Goal: Information Seeking & Learning: Check status

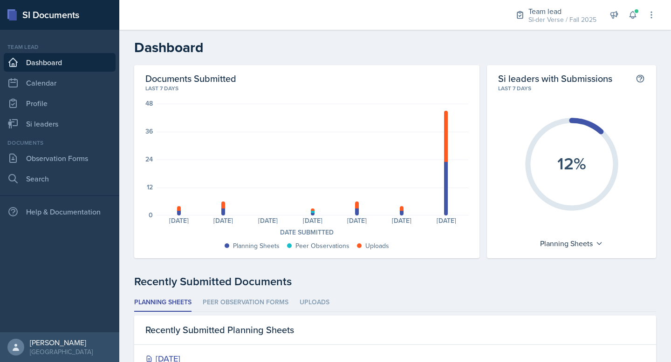
click at [68, 136] on nav "Team lead Dashboard Calendar Profile Si leaders Documents Observation Forms Sea…" at bounding box center [59, 181] width 119 height 303
click at [60, 120] on link "Si leaders" at bounding box center [60, 124] width 112 height 19
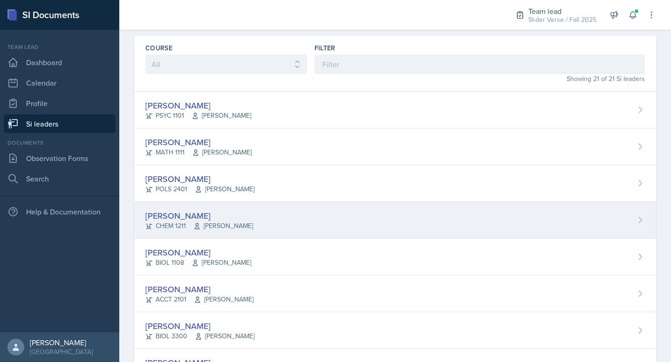
scroll to position [87, 0]
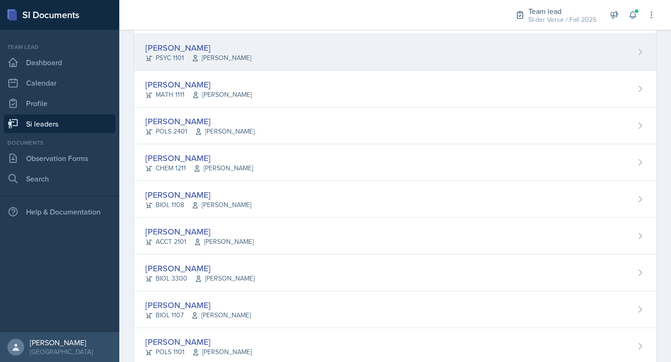
click at [189, 42] on div "[PERSON_NAME]" at bounding box center [198, 47] width 106 height 13
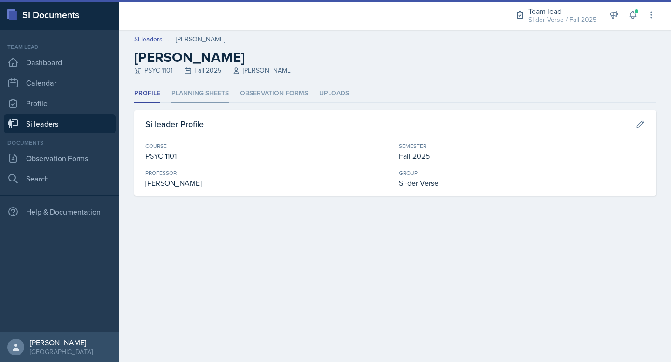
click at [194, 91] on li "Planning Sheets" at bounding box center [199, 94] width 57 height 18
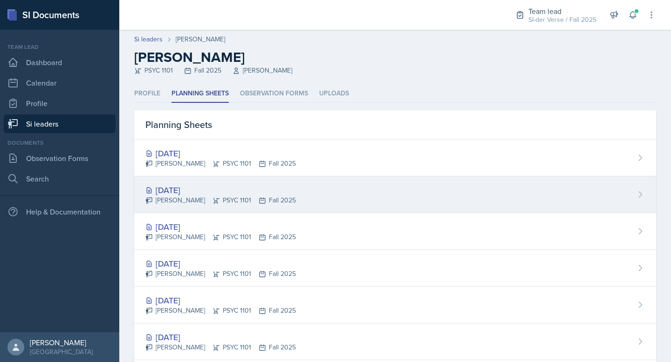
click at [173, 195] on div "[DATE]" at bounding box center [220, 190] width 150 height 13
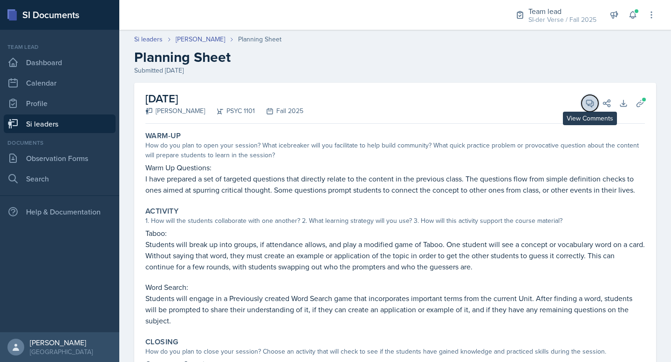
click at [585, 104] on icon at bounding box center [589, 103] width 9 height 9
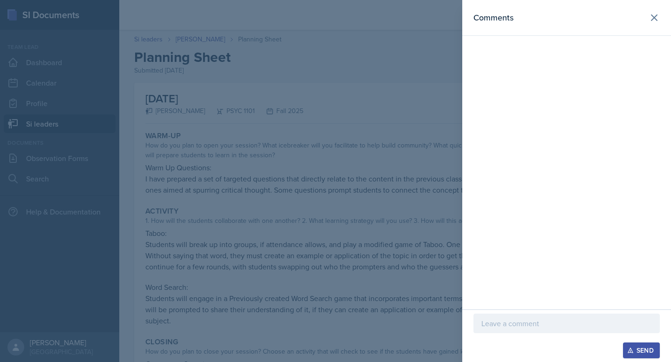
click at [505, 327] on p at bounding box center [566, 323] width 170 height 11
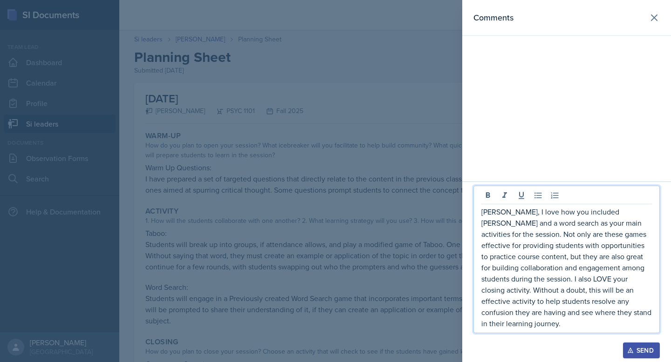
drag, startPoint x: 635, startPoint y: 349, endPoint x: 608, endPoint y: 351, distance: 26.6
click at [634, 350] on div "Send" at bounding box center [641, 350] width 25 height 7
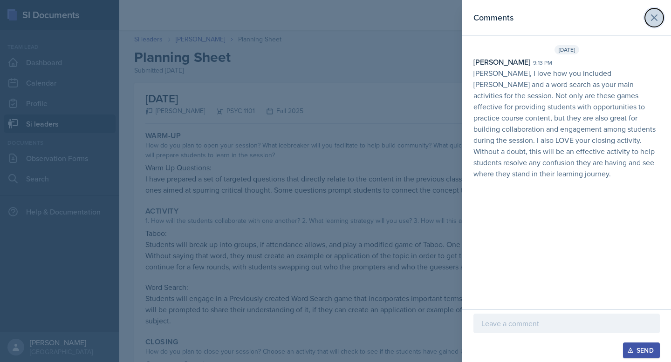
click at [659, 21] on icon at bounding box center [653, 17] width 11 height 11
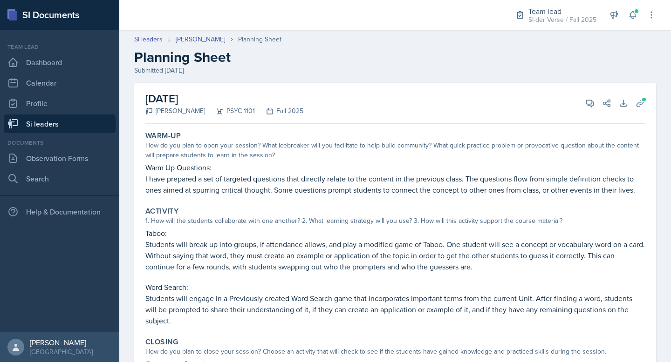
click at [58, 125] on link "Si leaders" at bounding box center [60, 124] width 112 height 19
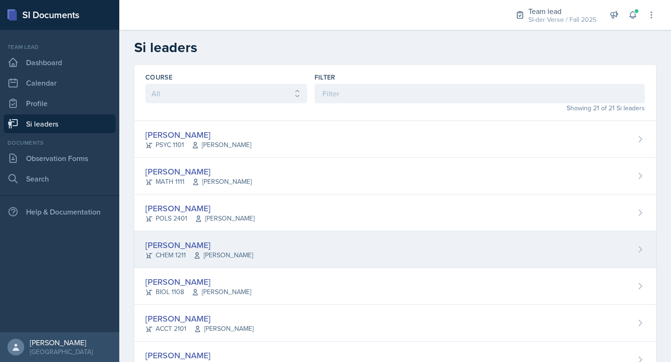
click at [288, 251] on div "[PERSON_NAME] CHEM 1211 [PERSON_NAME]" at bounding box center [395, 249] width 522 height 37
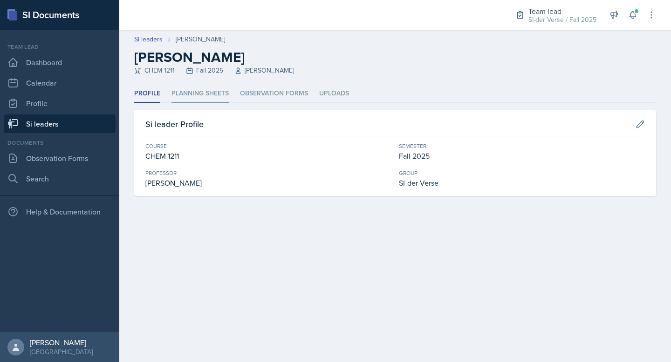
click at [198, 96] on li "Planning Sheets" at bounding box center [199, 94] width 57 height 18
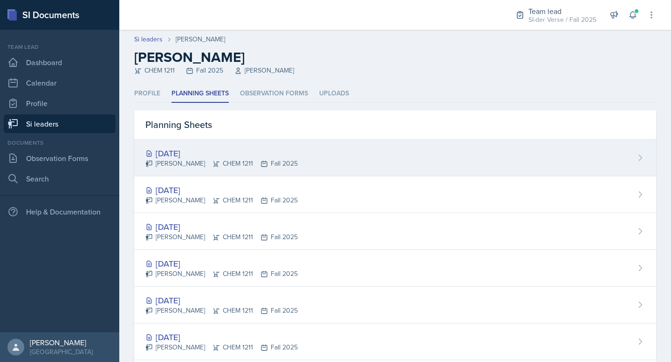
click at [204, 160] on div "[PERSON_NAME] CHEM 1211 Fall 2025" at bounding box center [221, 164] width 152 height 10
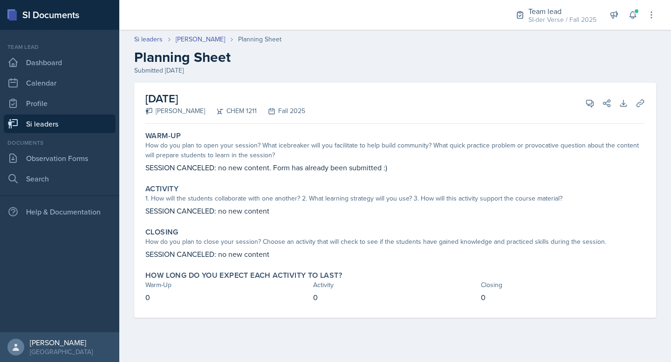
drag, startPoint x: 19, startPoint y: 120, endPoint x: 35, endPoint y: 125, distance: 16.8
click at [19, 120] on link "Si leaders" at bounding box center [60, 124] width 112 height 19
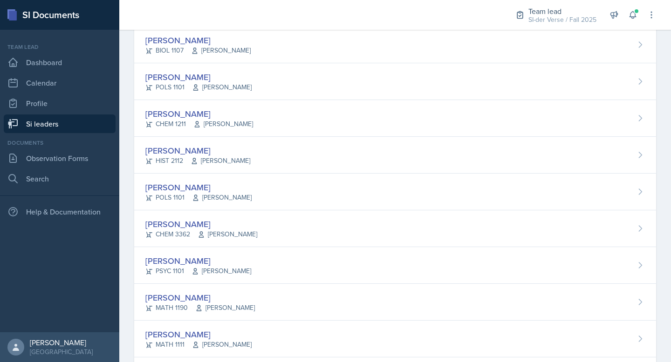
scroll to position [365, 0]
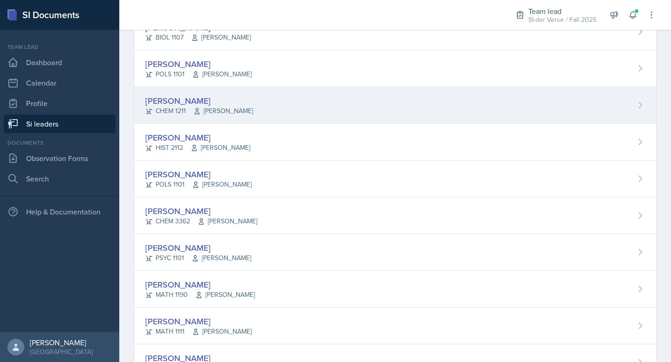
click at [207, 104] on div "[PERSON_NAME]" at bounding box center [199, 101] width 108 height 13
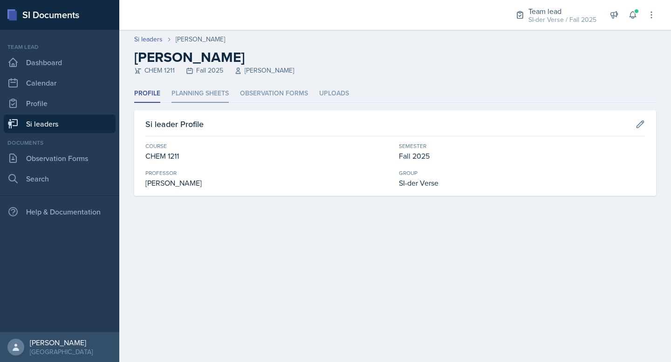
click at [199, 101] on li "Planning Sheets" at bounding box center [199, 94] width 57 height 18
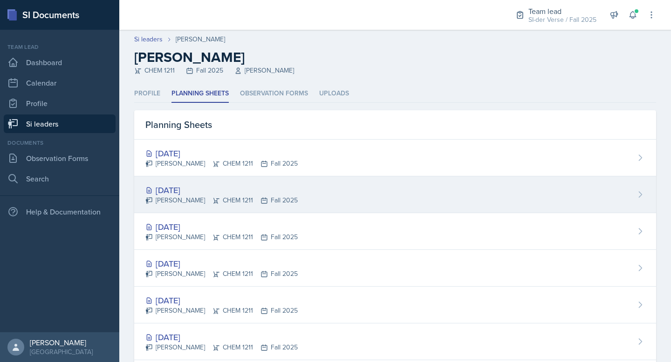
click at [197, 184] on div "[DATE]" at bounding box center [221, 190] width 152 height 13
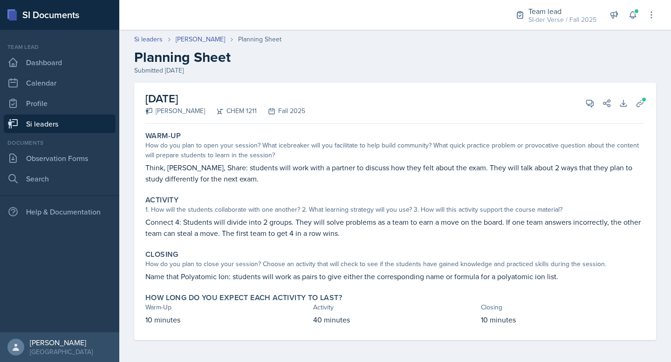
click at [213, 278] on p "Name that Polyatomic Ion: students will work as pairs to give either the corres…" at bounding box center [394, 276] width 499 height 11
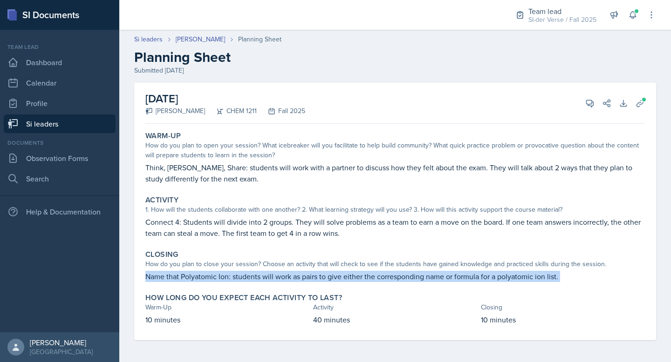
click at [213, 278] on p "Name that Polyatomic Ion: students will work as pairs to give either the corres…" at bounding box center [394, 276] width 499 height 11
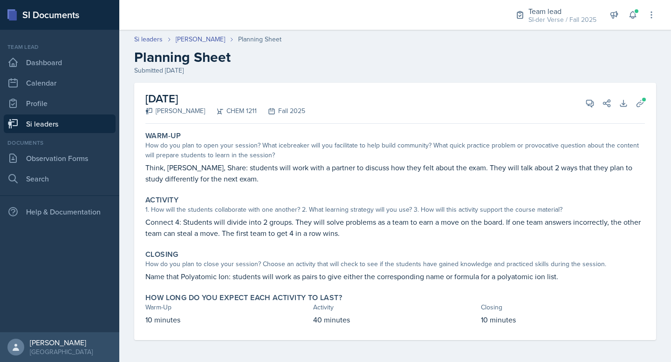
click at [217, 233] on p "Connect 4: Students will divide into 2 groups. They will solve problems as a te…" at bounding box center [394, 228] width 499 height 22
click at [218, 233] on p "Connect 4: Students will divide into 2 groups. They will solve problems as a te…" at bounding box center [394, 228] width 499 height 22
click at [218, 232] on p "Connect 4: Students will divide into 2 groups. They will solve problems as a te…" at bounding box center [394, 228] width 499 height 22
click at [176, 160] on div "Warm-Up How do you plan to open your session? What icebreaker will you facilita…" at bounding box center [395, 158] width 507 height 61
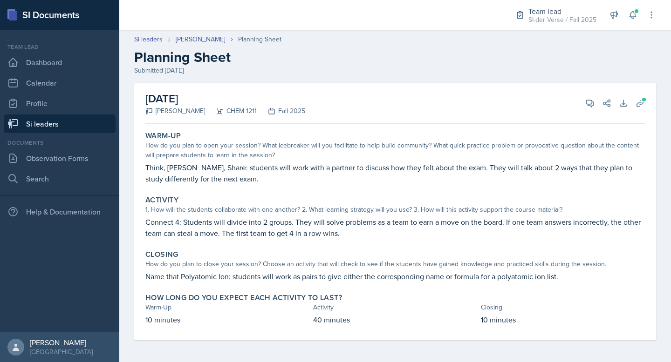
click at [178, 163] on p "Think, [PERSON_NAME], Share: students will work with a partner to discuss how t…" at bounding box center [394, 173] width 499 height 22
click at [181, 165] on p "Think, [PERSON_NAME], Share: students will work with a partner to discuss how t…" at bounding box center [394, 173] width 499 height 22
click at [182, 164] on p "Think, [PERSON_NAME], Share: students will work with a partner to discuss how t…" at bounding box center [394, 173] width 499 height 22
click at [205, 172] on p "Think, [PERSON_NAME], Share: students will work with a partner to discuss how t…" at bounding box center [394, 173] width 499 height 22
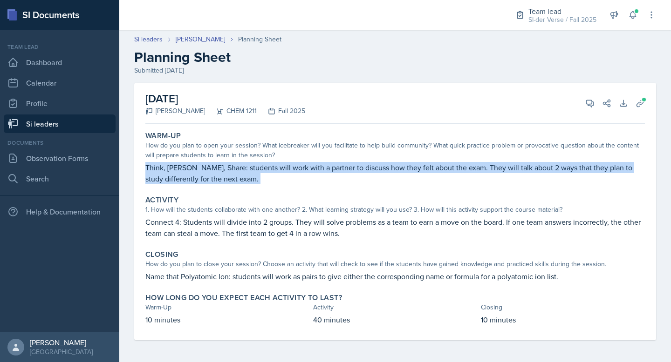
click at [205, 172] on p "Think, [PERSON_NAME], Share: students will work with a partner to discuss how t…" at bounding box center [394, 173] width 499 height 22
click at [207, 170] on p "Think, [PERSON_NAME], Share: students will work with a partner to discuss how t…" at bounding box center [394, 173] width 499 height 22
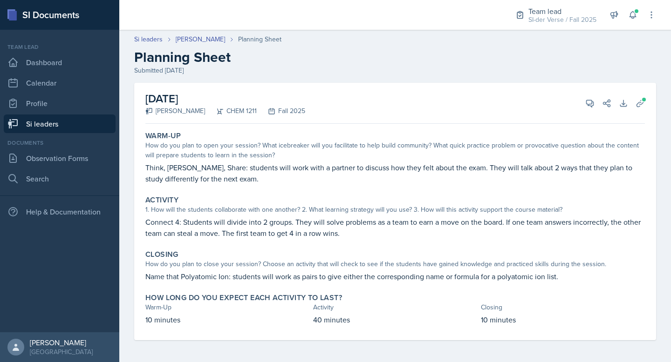
click at [192, 169] on p "Think, [PERSON_NAME], Share: students will work with a partner to discuss how t…" at bounding box center [394, 173] width 499 height 22
click at [193, 169] on p "Think, [PERSON_NAME], Share: students will work with a partner to discuss how t…" at bounding box center [394, 173] width 499 height 22
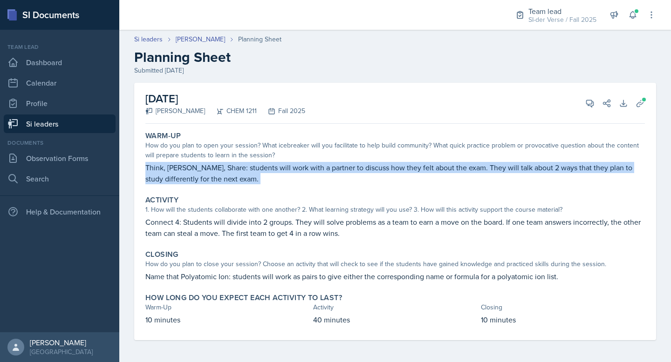
click at [193, 169] on p "Think, [PERSON_NAME], Share: students will work with a partner to discuss how t…" at bounding box center [394, 173] width 499 height 22
click at [210, 169] on p "Think, [PERSON_NAME], Share: students will work with a partner to discuss how t…" at bounding box center [394, 173] width 499 height 22
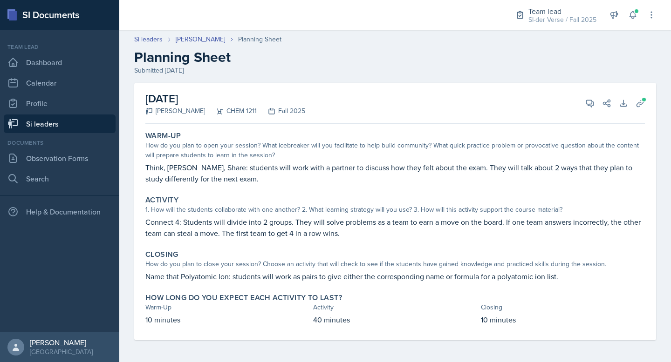
click at [227, 169] on p "Think, [PERSON_NAME], Share: students will work with a partner to discuss how t…" at bounding box center [394, 173] width 499 height 22
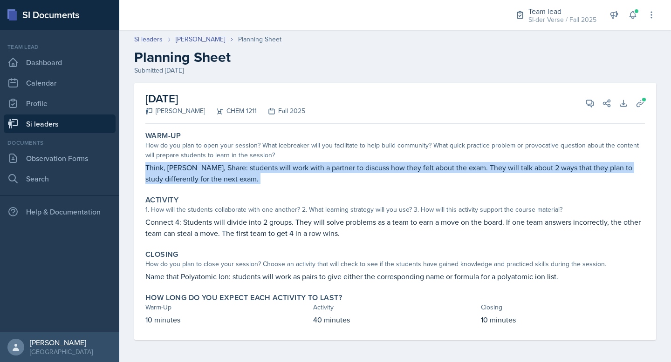
click at [227, 169] on p "Think, [PERSON_NAME], Share: students will work with a partner to discuss how t…" at bounding box center [394, 173] width 499 height 22
click at [581, 103] on button "View Comments" at bounding box center [589, 103] width 17 height 17
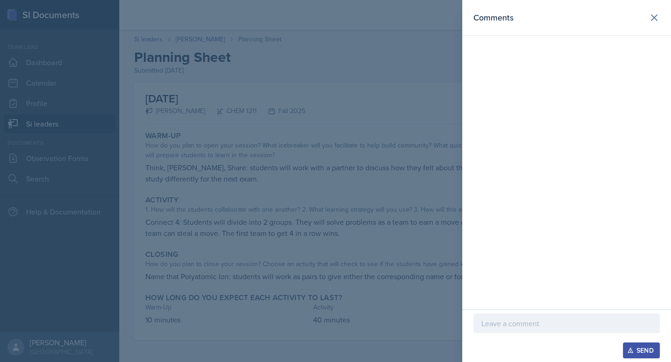
click at [522, 322] on div at bounding box center [566, 324] width 186 height 20
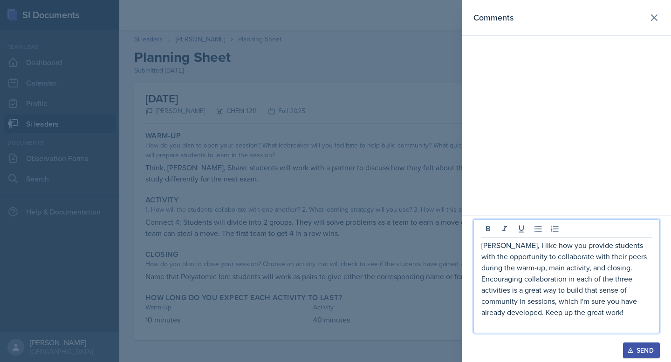
click at [643, 351] on div "Send" at bounding box center [641, 350] width 25 height 7
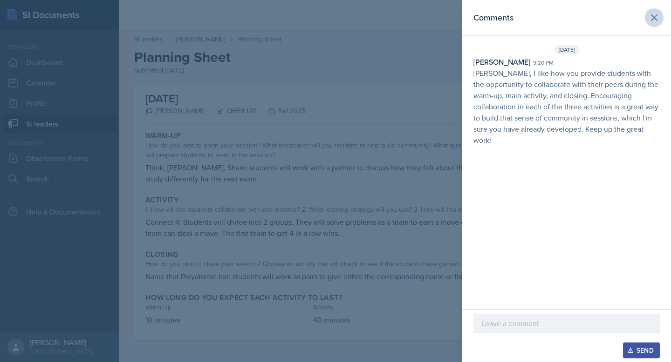
drag, startPoint x: 659, startPoint y: 26, endPoint x: 655, endPoint y: 23, distance: 5.3
click at [659, 26] on header "Comments" at bounding box center [566, 18] width 209 height 36
click at [654, 19] on icon at bounding box center [653, 17] width 11 height 11
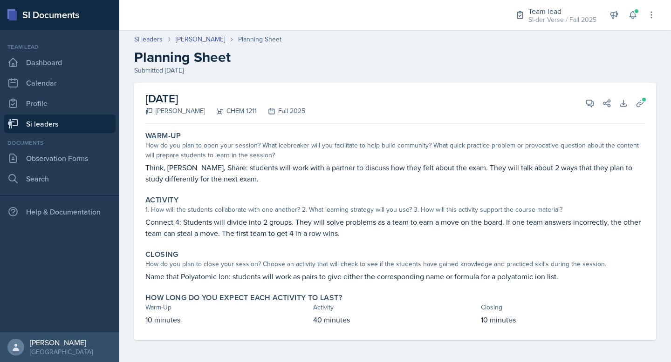
click at [73, 127] on link "Si leaders" at bounding box center [60, 124] width 112 height 19
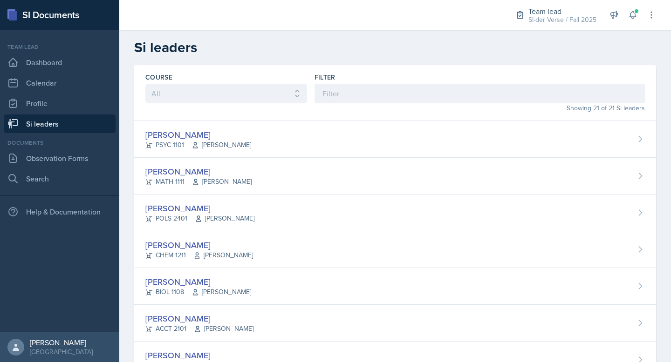
click at [60, 127] on link "Si leaders" at bounding box center [60, 124] width 112 height 19
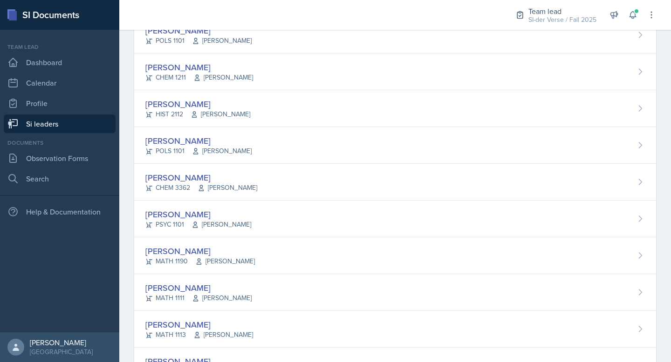
scroll to position [399, 0]
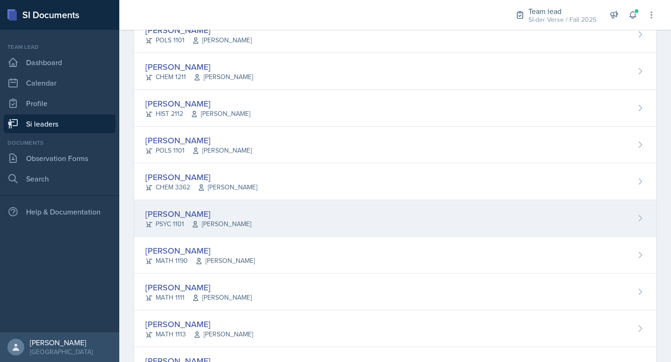
click at [312, 220] on div "[PERSON_NAME] PSYC 1101 [PERSON_NAME]" at bounding box center [395, 218] width 522 height 37
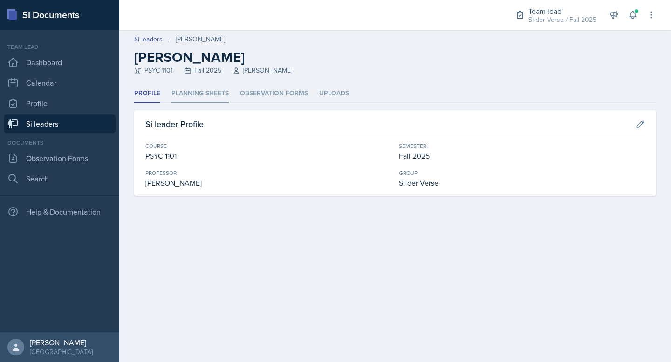
click at [207, 94] on li "Planning Sheets" at bounding box center [199, 94] width 57 height 18
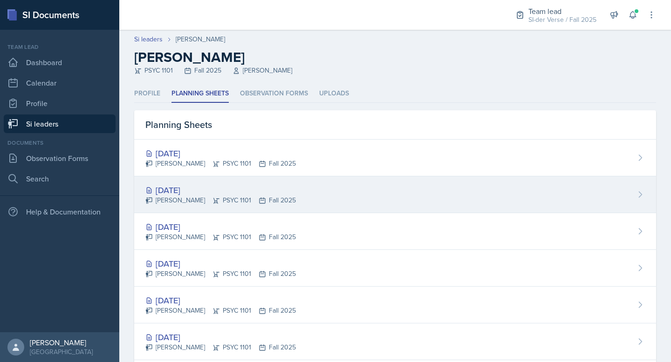
click at [168, 190] on div "[DATE]" at bounding box center [220, 190] width 150 height 13
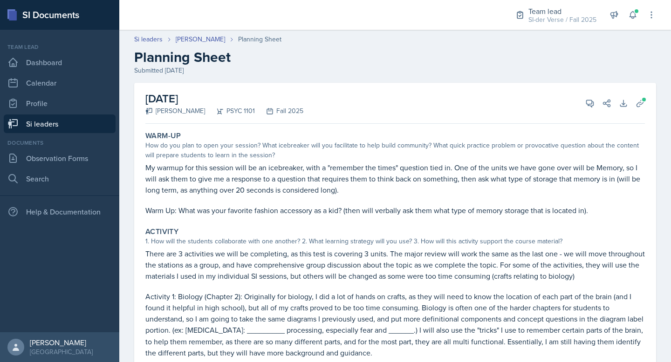
click at [262, 170] on p "My warmup for this session will be an icebreaker, with a "remember the times" q…" at bounding box center [394, 179] width 499 height 34
click at [262, 169] on p "My warmup for this session will be an icebreaker, with a "remember the times" q…" at bounding box center [394, 179] width 499 height 34
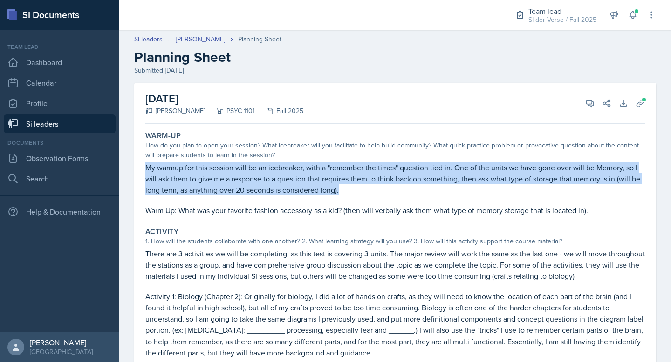
click at [262, 169] on p "My warmup for this session will be an icebreaker, with a "remember the times" q…" at bounding box center [394, 179] width 499 height 34
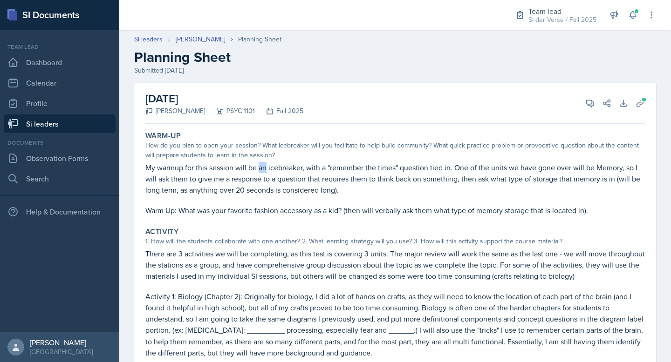
click at [262, 169] on p "My warmup for this session will be an icebreaker, with a "remember the times" q…" at bounding box center [394, 179] width 499 height 34
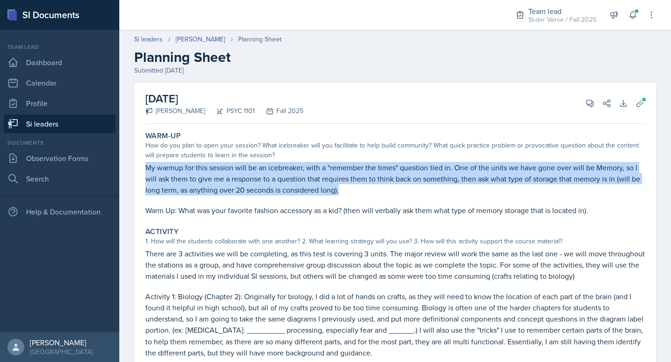
click at [262, 169] on p "My warmup for this session will be an icebreaker, with a "remember the times" q…" at bounding box center [394, 179] width 499 height 34
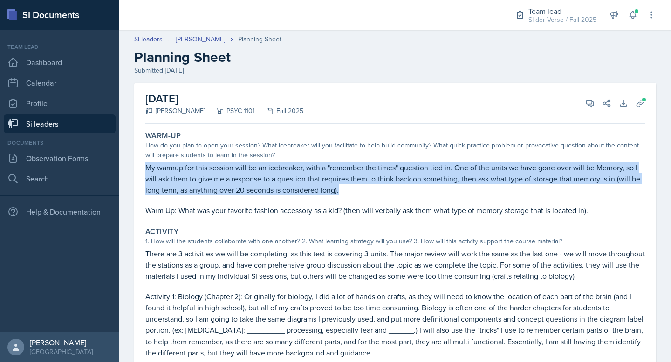
click at [263, 168] on p "My warmup for this session will be an icebreaker, with a "remember the times" q…" at bounding box center [394, 179] width 499 height 34
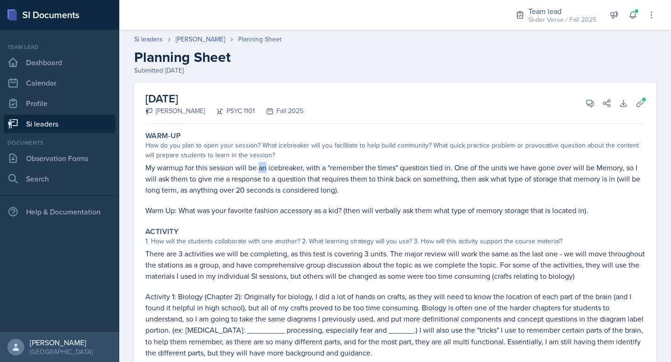
click at [263, 168] on p "My warmup for this session will be an icebreaker, with a "remember the times" q…" at bounding box center [394, 179] width 499 height 34
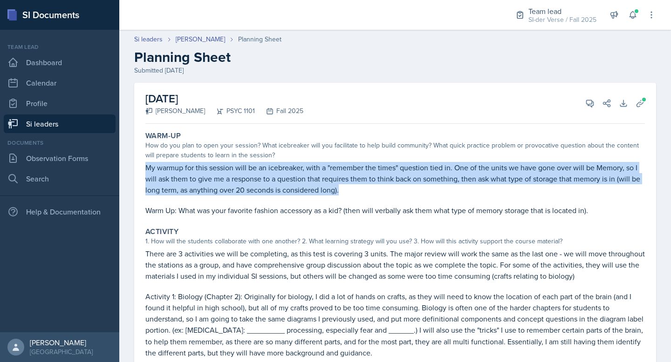
click at [263, 168] on p "My warmup for this session will be an icebreaker, with a "remember the times" q…" at bounding box center [394, 179] width 499 height 34
click at [589, 102] on button "View Comments" at bounding box center [589, 103] width 17 height 17
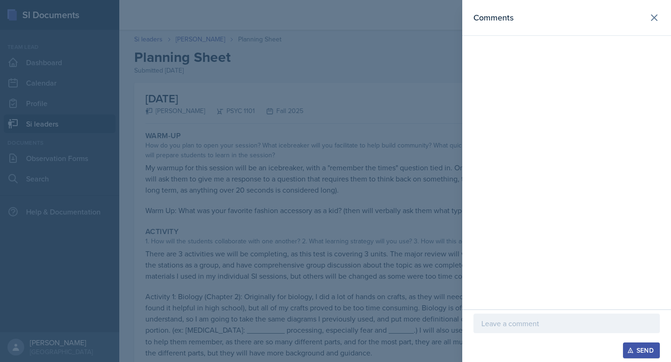
click at [520, 331] on div at bounding box center [566, 324] width 186 height 20
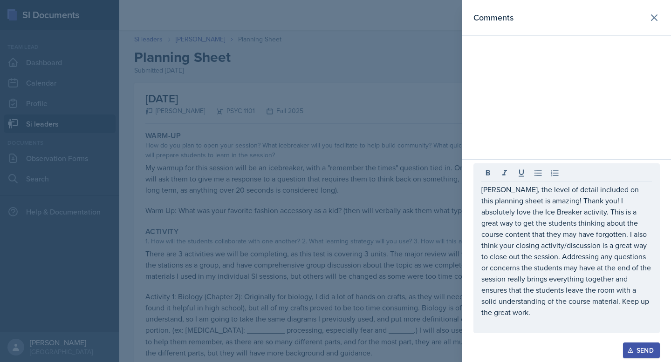
click at [632, 349] on icon "button" at bounding box center [630, 350] width 7 height 7
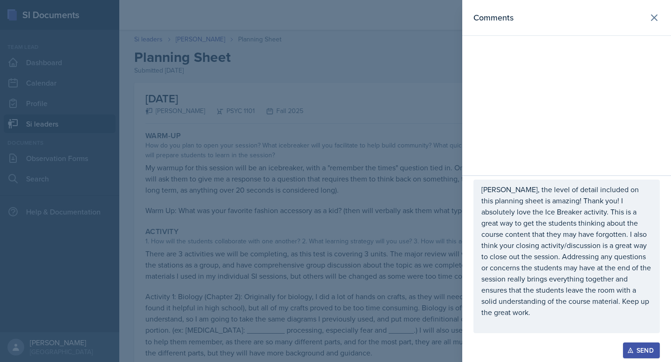
click at [640, 353] on div "Send" at bounding box center [641, 350] width 25 height 7
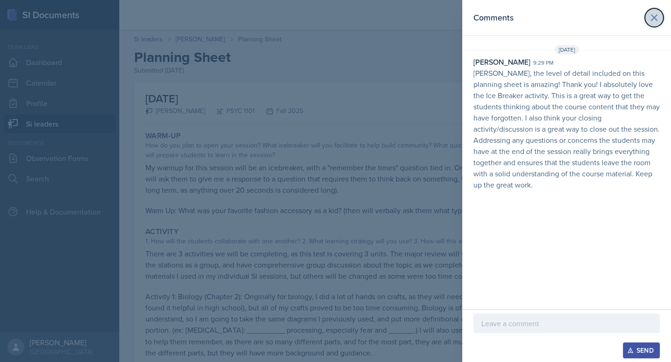
click at [653, 17] on icon at bounding box center [654, 18] width 6 height 6
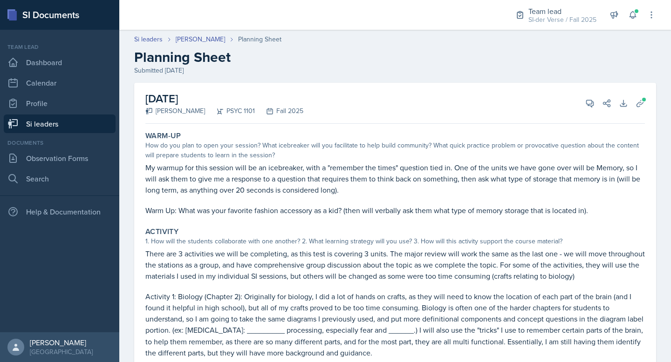
click at [59, 123] on link "Si leaders" at bounding box center [60, 124] width 112 height 19
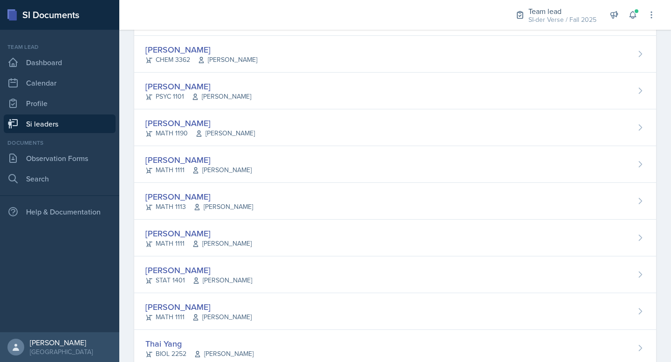
scroll to position [553, 0]
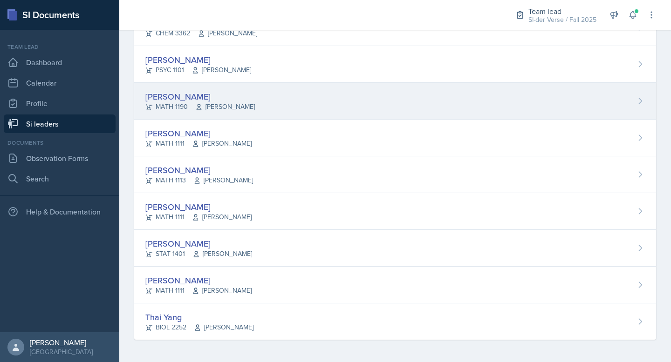
click at [196, 92] on div "[PERSON_NAME]" at bounding box center [199, 96] width 109 height 13
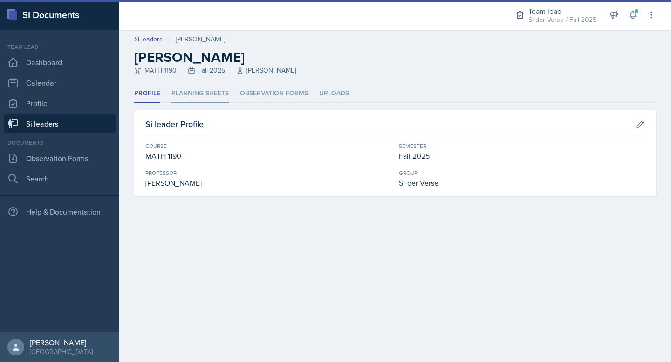
click at [202, 90] on li "Planning Sheets" at bounding box center [199, 94] width 57 height 18
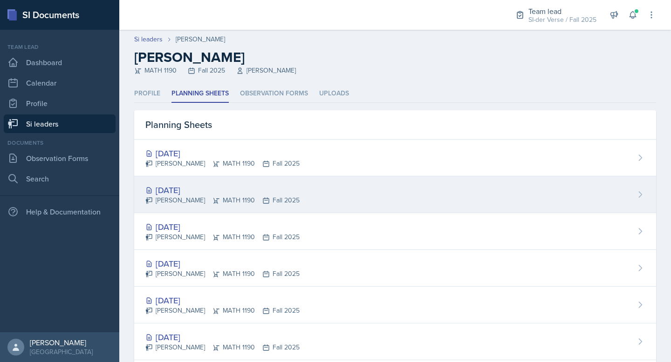
click at [203, 188] on div "[DATE]" at bounding box center [222, 190] width 154 height 13
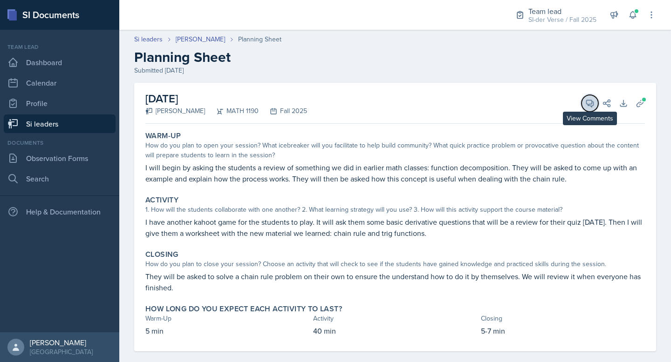
click at [585, 105] on icon at bounding box center [589, 103] width 9 height 9
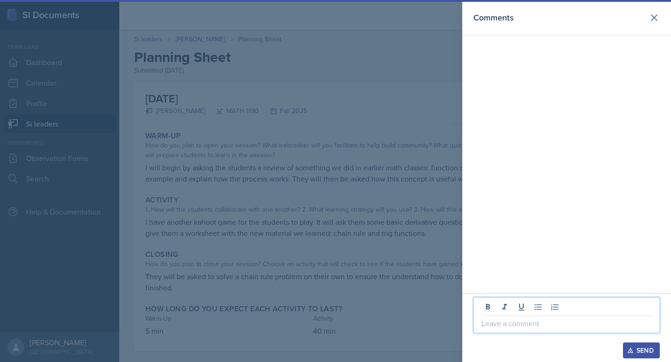
click at [512, 323] on p at bounding box center [566, 323] width 170 height 11
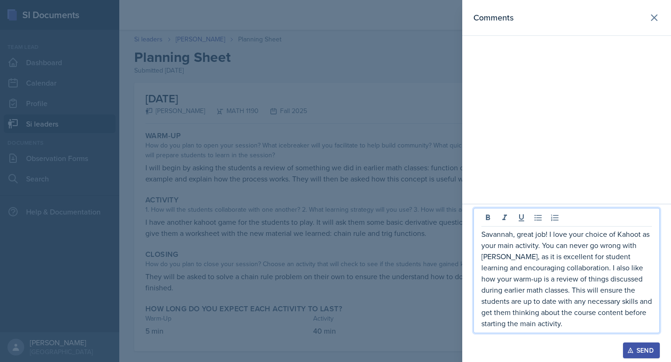
click at [638, 349] on div "Send" at bounding box center [641, 350] width 25 height 7
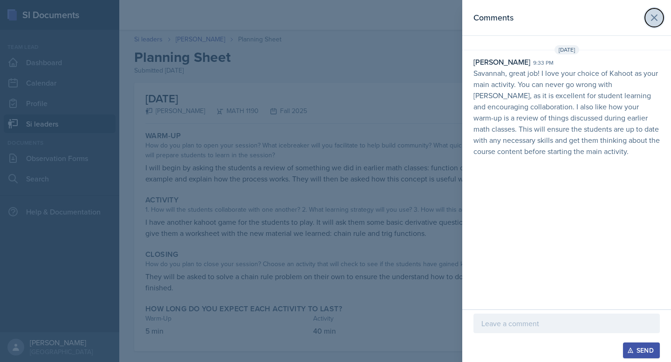
click at [650, 20] on icon at bounding box center [653, 17] width 11 height 11
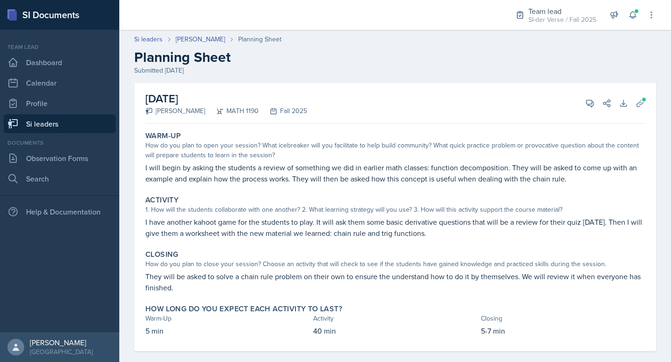
click at [44, 126] on link "Si leaders" at bounding box center [60, 124] width 112 height 19
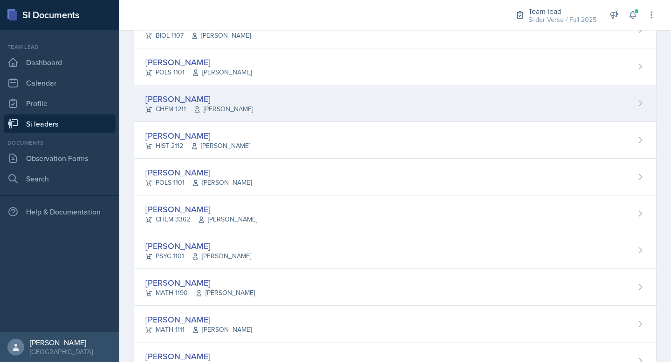
scroll to position [447, 0]
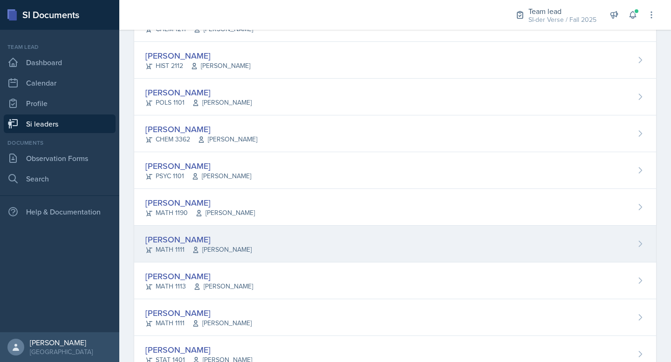
click at [252, 246] on div "[PERSON_NAME] MATH 1111 [PERSON_NAME]" at bounding box center [395, 244] width 522 height 37
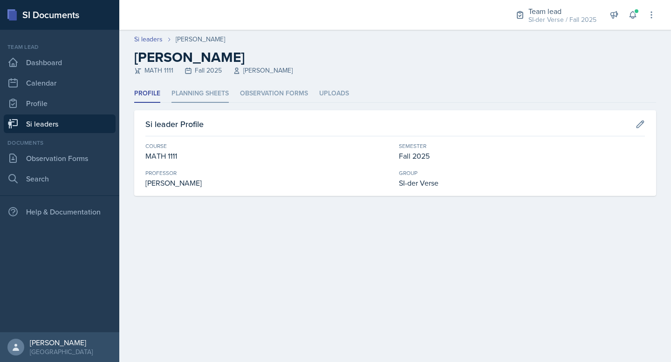
click at [184, 94] on li "Planning Sheets" at bounding box center [199, 94] width 57 height 18
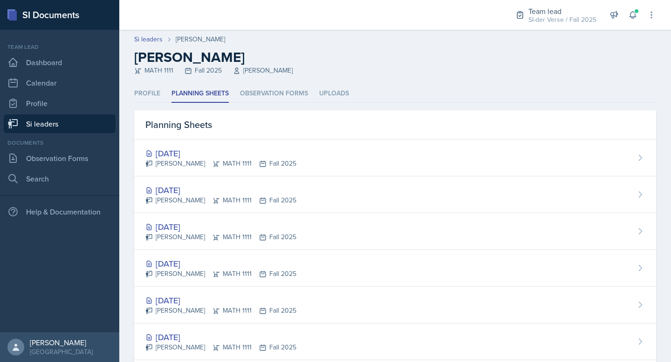
click at [67, 127] on link "Si leaders" at bounding box center [60, 124] width 112 height 19
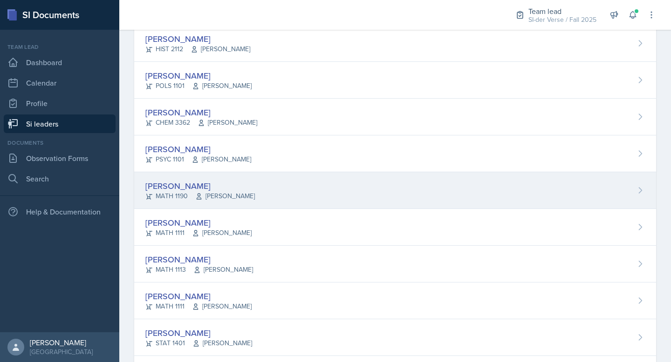
scroll to position [553, 0]
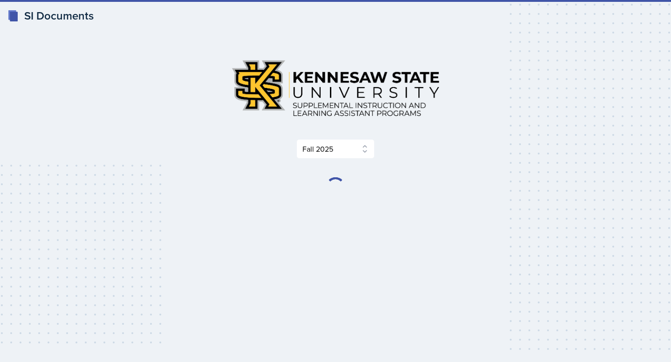
select select "2bed604d-1099-4043-b1bc-2365e8740244"
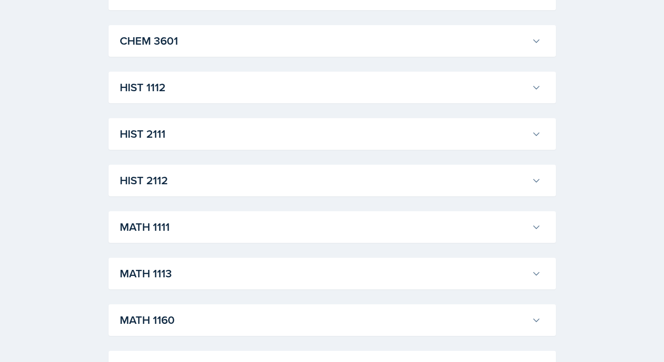
scroll to position [757, 0]
click at [165, 147] on div "MATH 1111 Xavier Ashton Professor: Jennifer Smathers Export to Google Calendar …" at bounding box center [331, 135] width 447 height 32
click at [148, 137] on h3 "MATH 1111" at bounding box center [324, 135] width 408 height 17
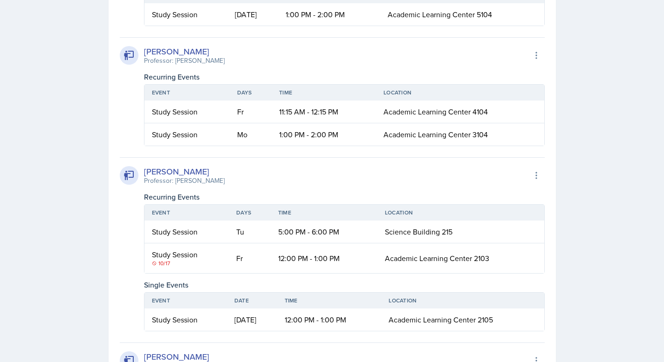
scroll to position [2418, 0]
